Goal: Register for event/course

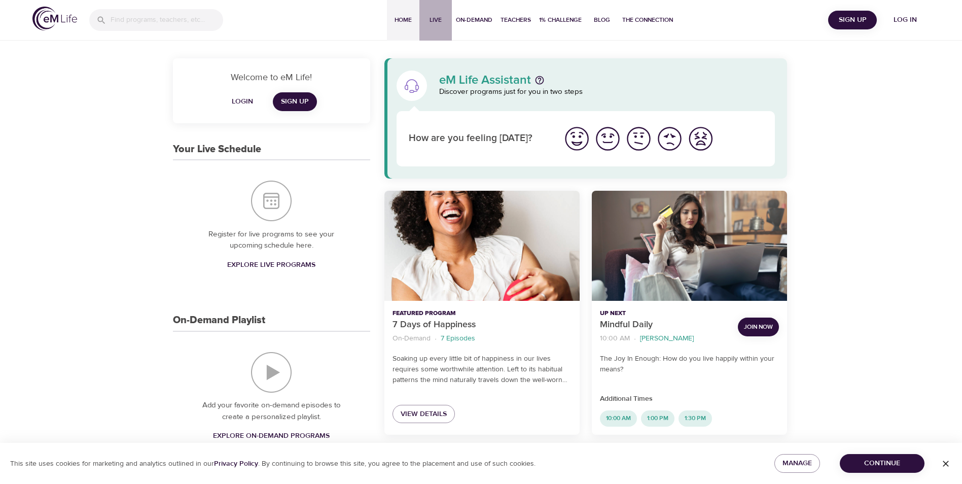
click at [433, 21] on span "Live" at bounding box center [435, 20] width 24 height 11
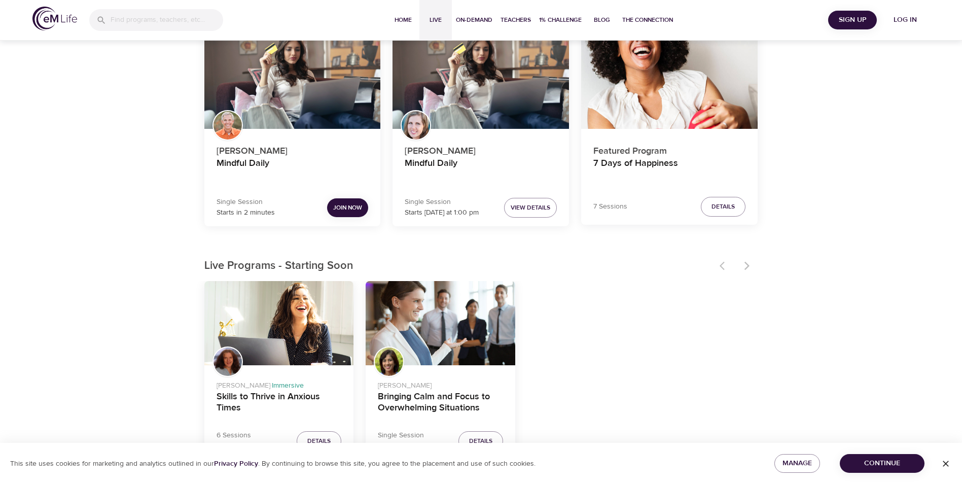
scroll to position [51, 0]
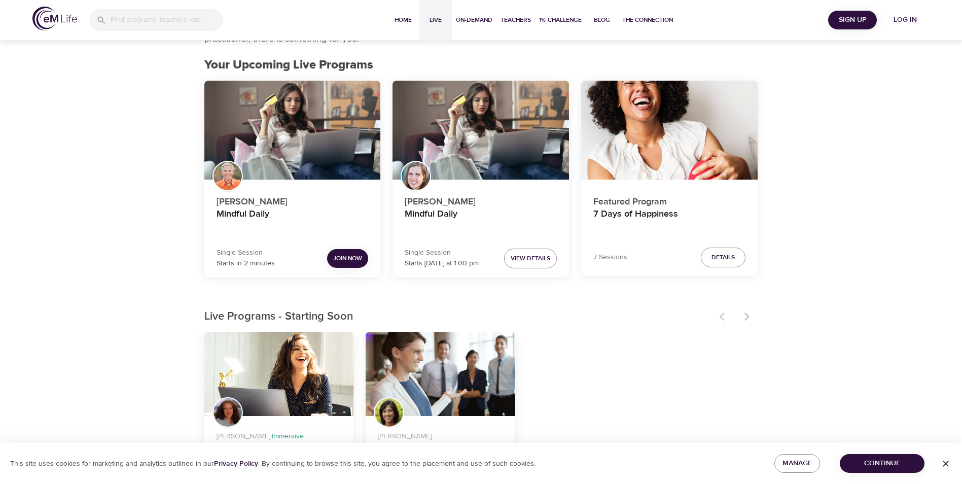
click at [744, 317] on div at bounding box center [736, 316] width 45 height 22
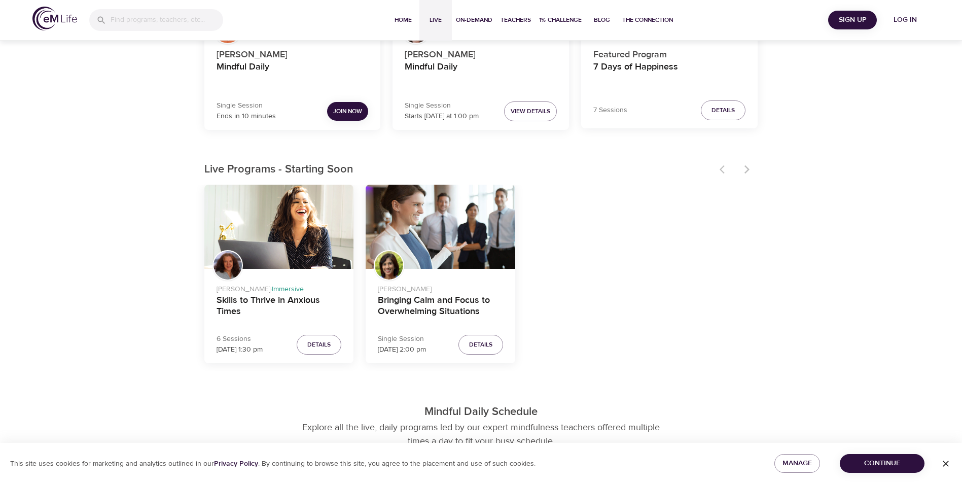
scroll to position [203, 0]
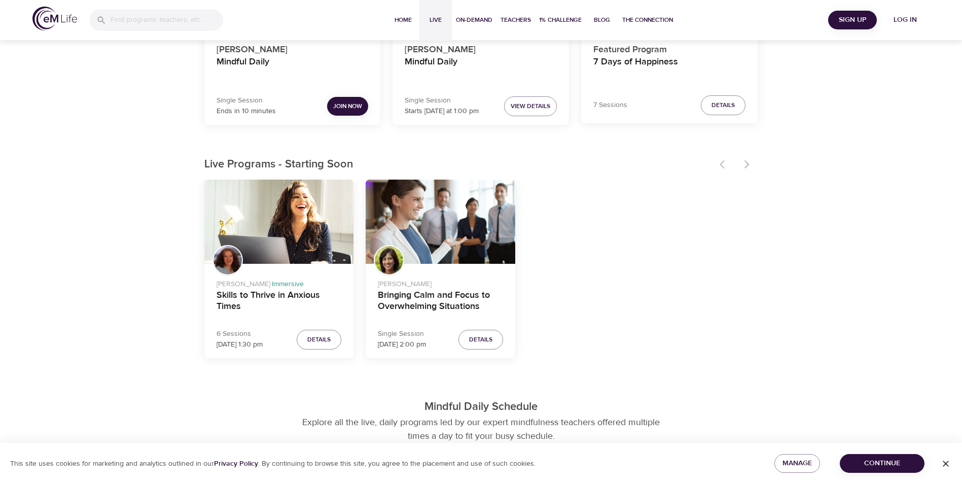
click at [621, 354] on div "[PERSON_NAME] · Immersive Skills to Thrive in Anxious Times 6 Sessions [DATE] 1…" at bounding box center [481, 273] width 554 height 187
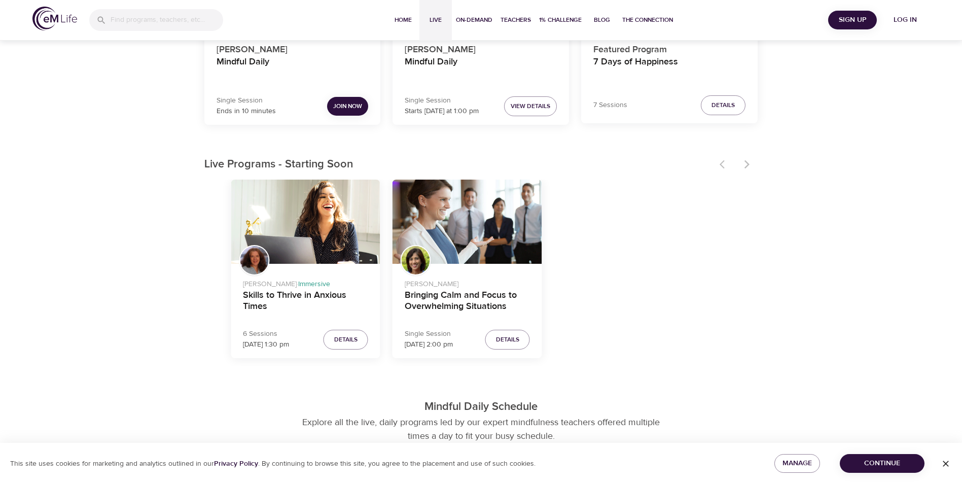
click at [435, 346] on div "Single Session [DATE] 2:00 pm" at bounding box center [429, 339] width 48 height 21
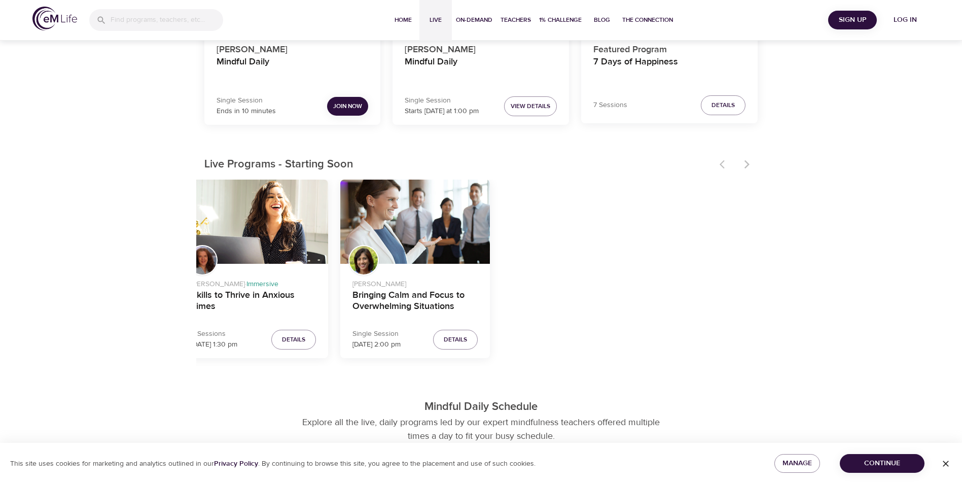
click at [379, 332] on div "Single Session [DATE] 2:00 pm" at bounding box center [376, 339] width 48 height 21
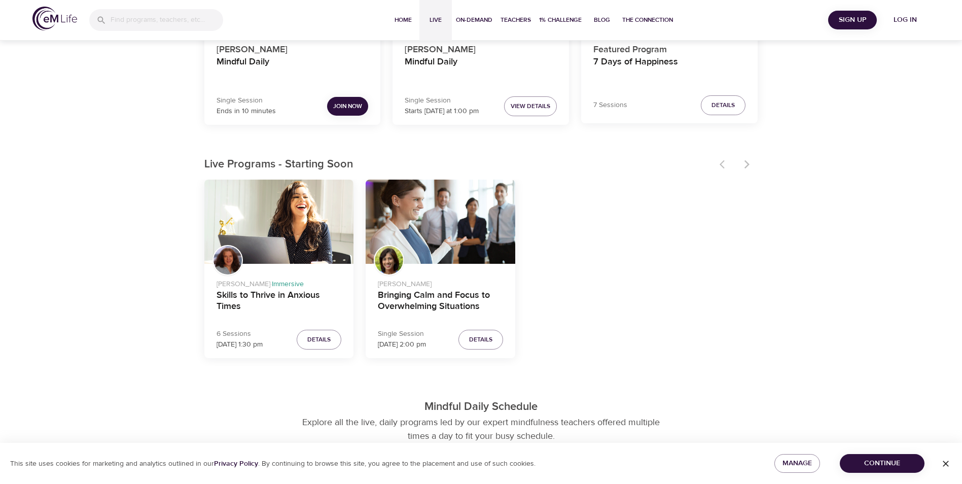
click at [397, 362] on div "[PERSON_NAME] Bringing Calm and Focus to Overwhelming Situations Single Session…" at bounding box center [441, 273] width 150 height 187
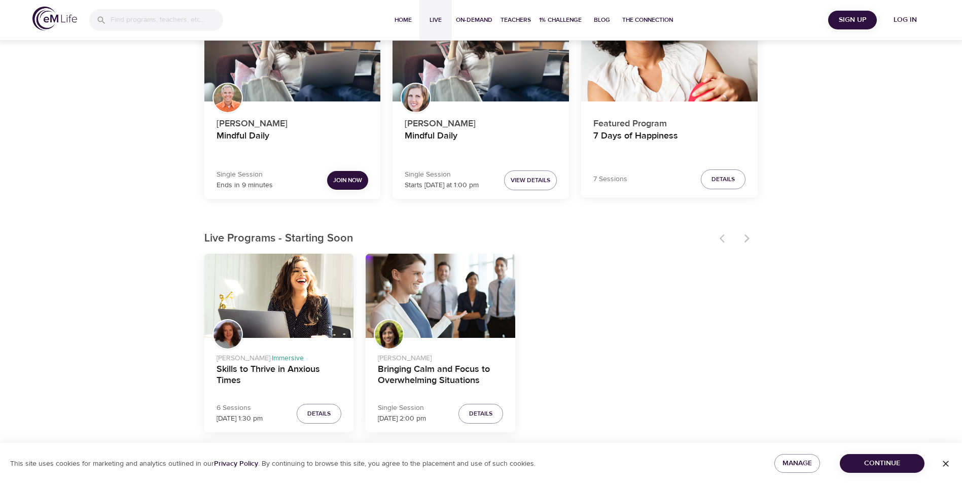
scroll to position [152, 0]
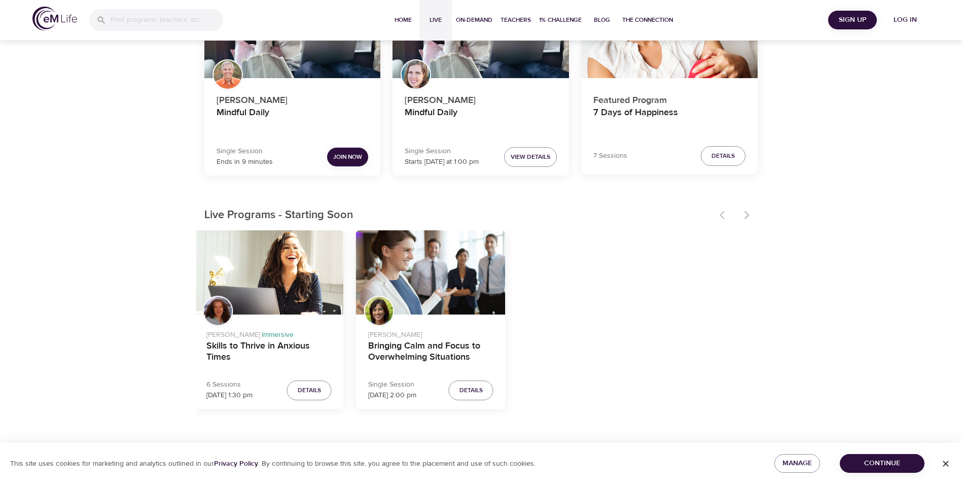
click at [385, 396] on p "[DATE] 2:00 pm" at bounding box center [392, 395] width 48 height 11
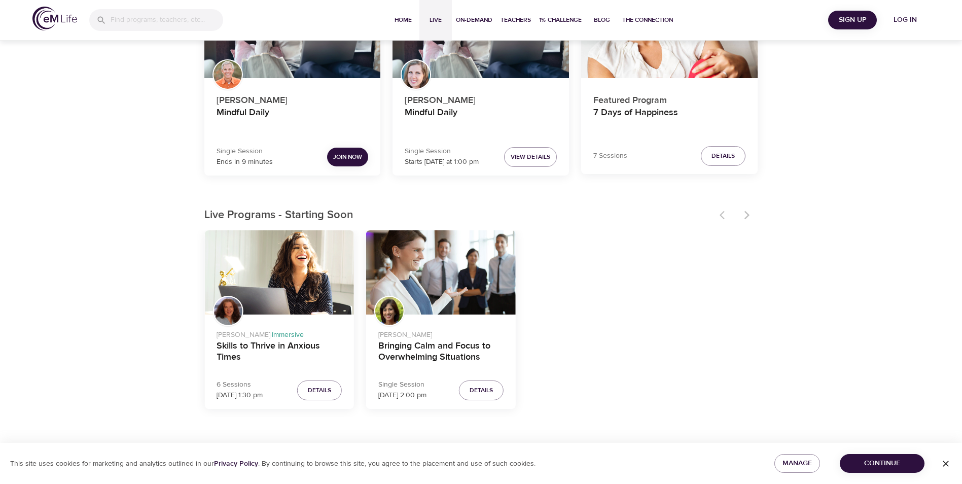
click at [385, 393] on p "[DATE] 2:00 pm" at bounding box center [402, 395] width 48 height 11
click at [409, 344] on h4 "Bringing Calm and Focus to Overwhelming Situations" at bounding box center [440, 352] width 125 height 24
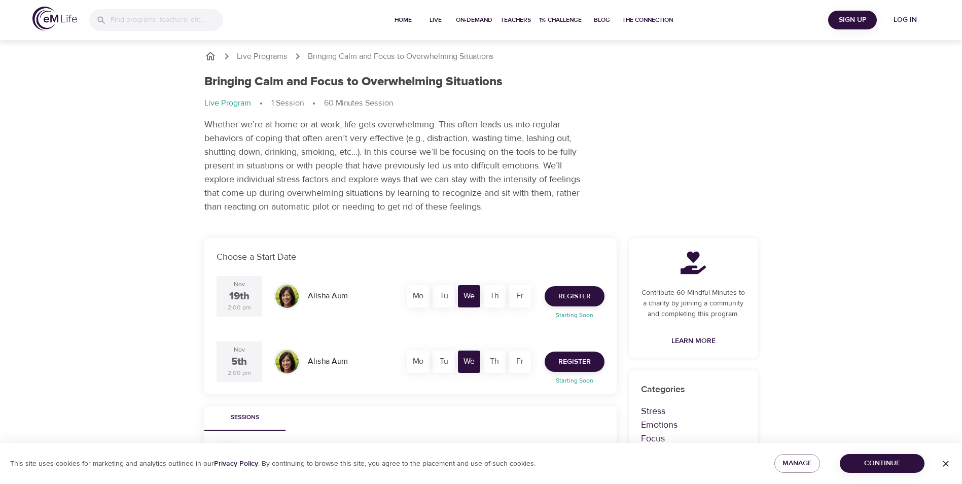
click at [798, 191] on div "Live Programs Bringing Calm and Focus to Overwhelming Situations Bringing Calm …" at bounding box center [481, 361] width 962 height 723
click at [569, 187] on p "Whether we’re at home or at work, life gets overwhelming. This often leads us i…" at bounding box center [394, 166] width 380 height 96
click at [679, 123] on div "Bringing Calm and Focus to Overwhelming Situations Live Program 1 Session 60 Mi…" at bounding box center [481, 143] width 566 height 151
click at [787, 177] on div "Live Programs Bringing Calm and Focus to Overwhelming Situations Bringing Calm …" at bounding box center [481, 361] width 962 height 723
click at [661, 166] on div "Bringing Calm and Focus to Overwhelming Situations Live Program 1 Session 60 Mi…" at bounding box center [481, 143] width 566 height 151
